Goal: Navigation & Orientation: Understand site structure

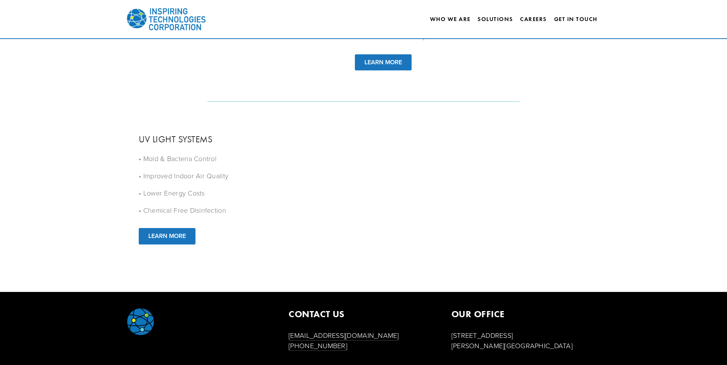
scroll to position [999, 0]
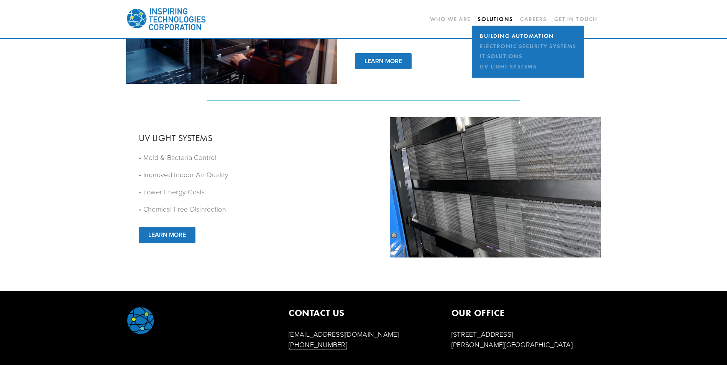
click at [490, 38] on link "Building Automation" at bounding box center [527, 36] width 101 height 10
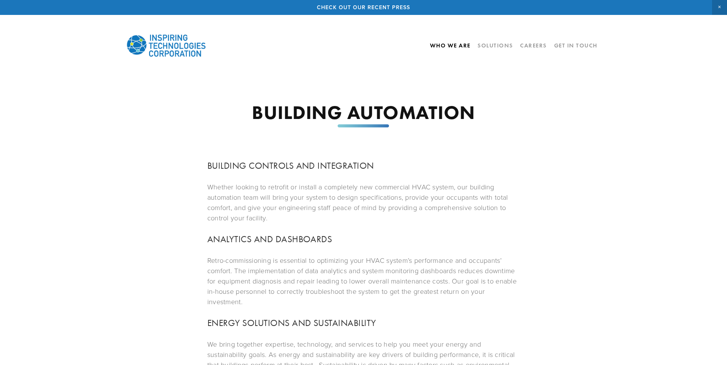
click at [451, 45] on link "Who We Are" at bounding box center [450, 45] width 41 height 13
